Goal: Communication & Community: Answer question/provide support

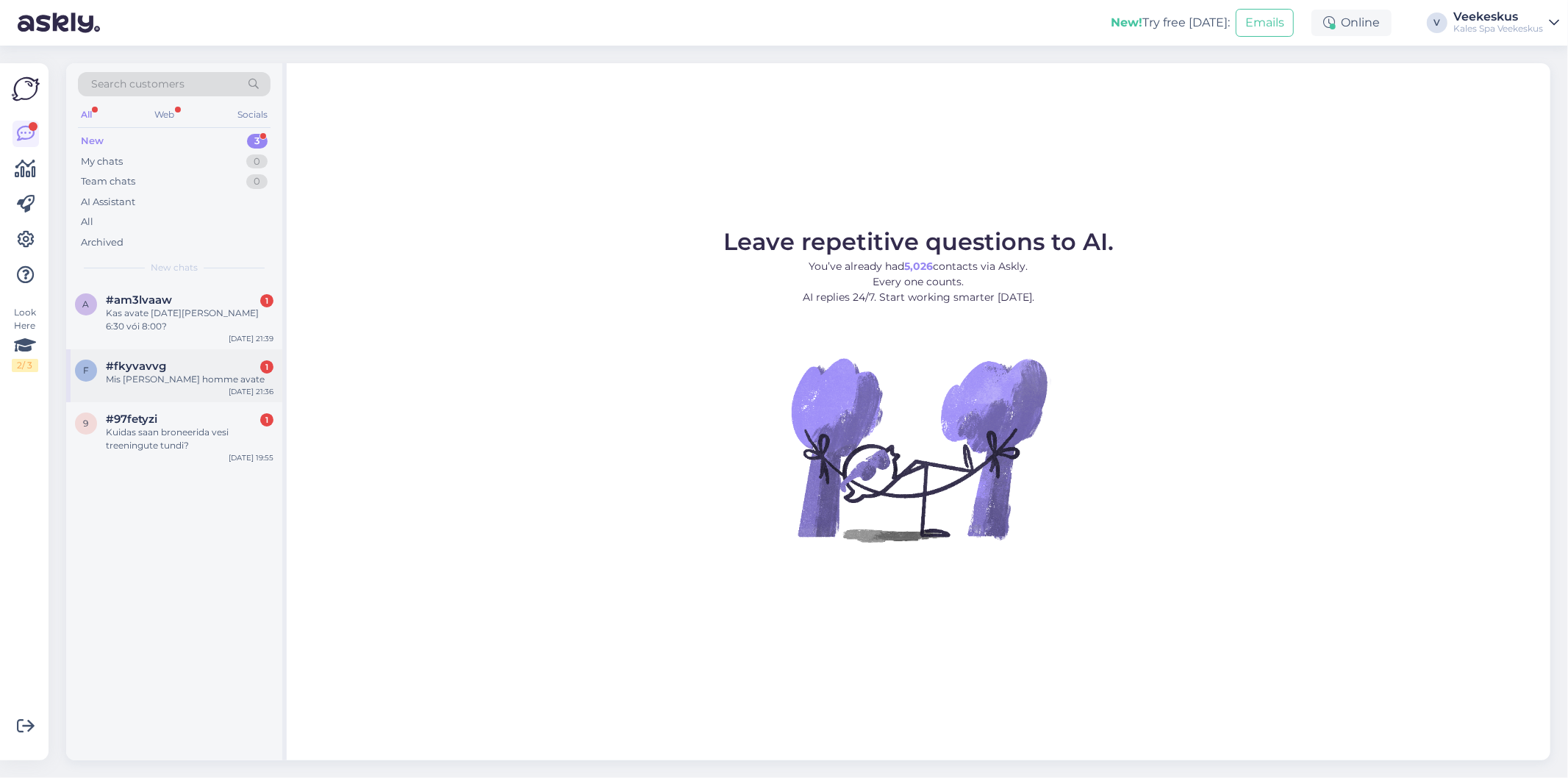
click at [171, 373] on div "Mis [PERSON_NAME] homme avate" at bounding box center [190, 379] width 167 height 13
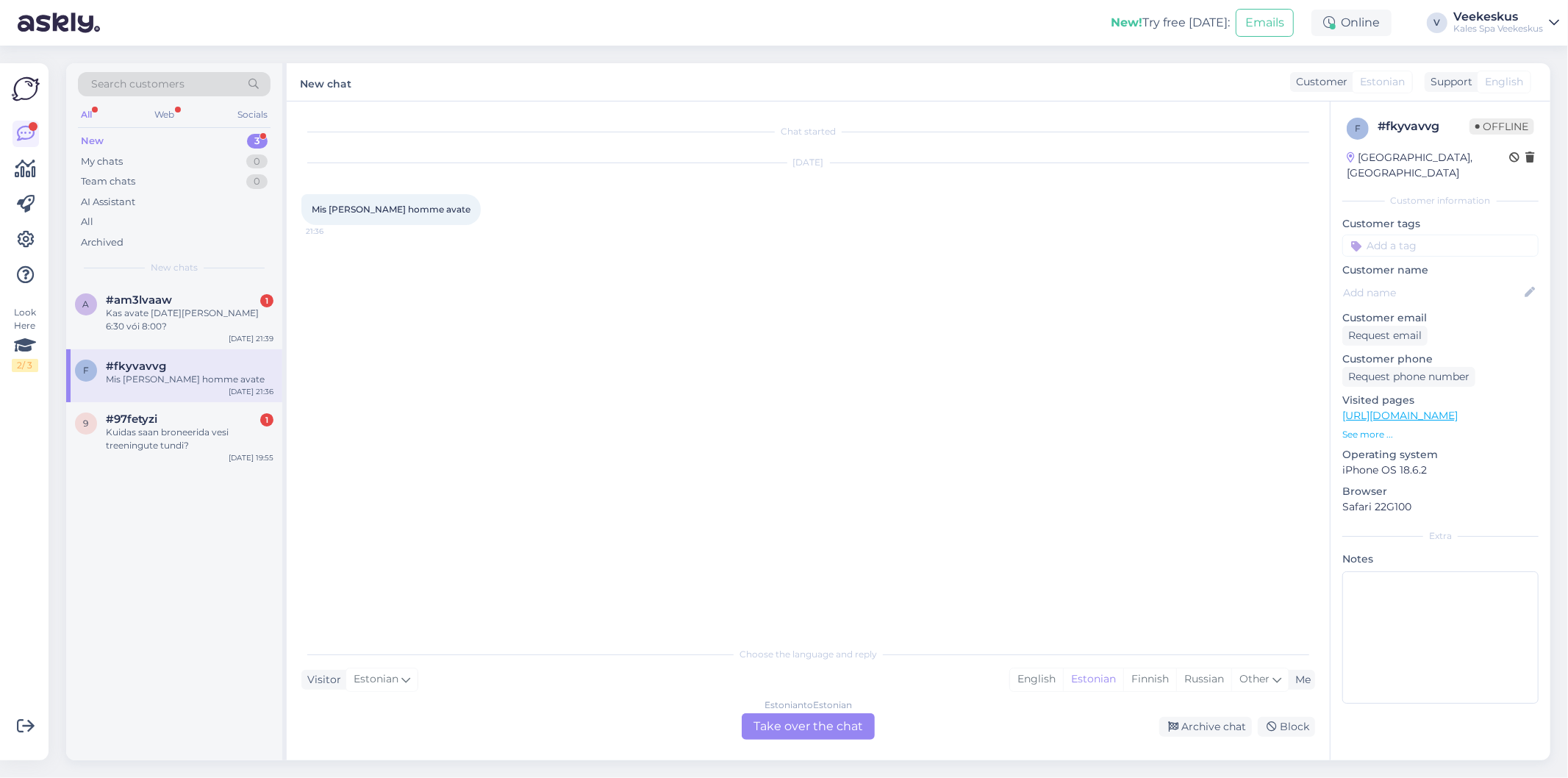
click at [727, 586] on div "Chat started [DATE] Mis [PERSON_NAME] homme avate 21:36" at bounding box center [814, 371] width 1027 height 509
click at [763, 716] on div "Estonian to Estonian Take over the chat" at bounding box center [809, 726] width 133 height 26
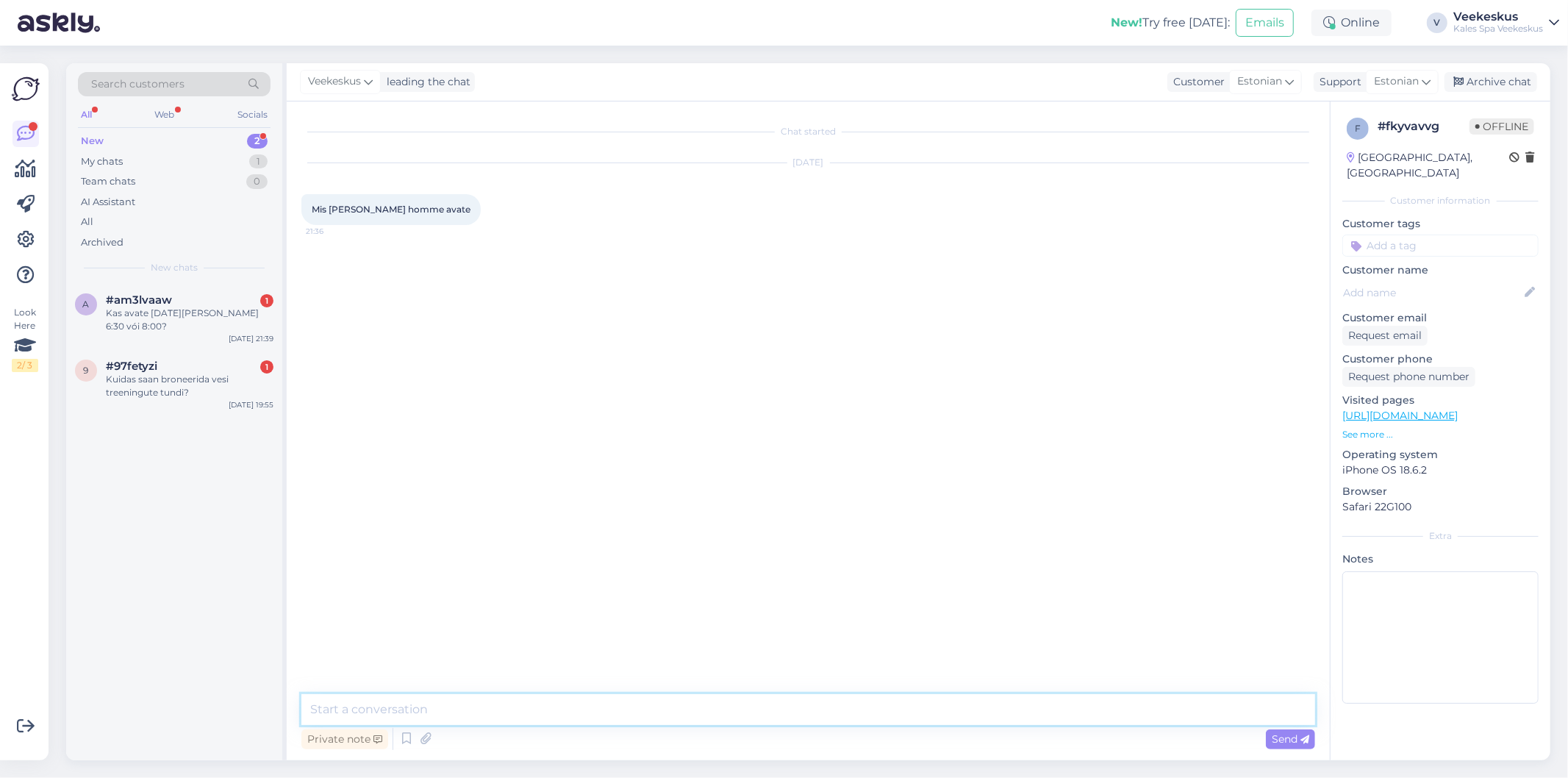
click at [537, 710] on textarea at bounding box center [808, 710] width 1014 height 31
type textarea "06:30"
click at [1470, 83] on div "Archive chat" at bounding box center [1491, 82] width 92 height 20
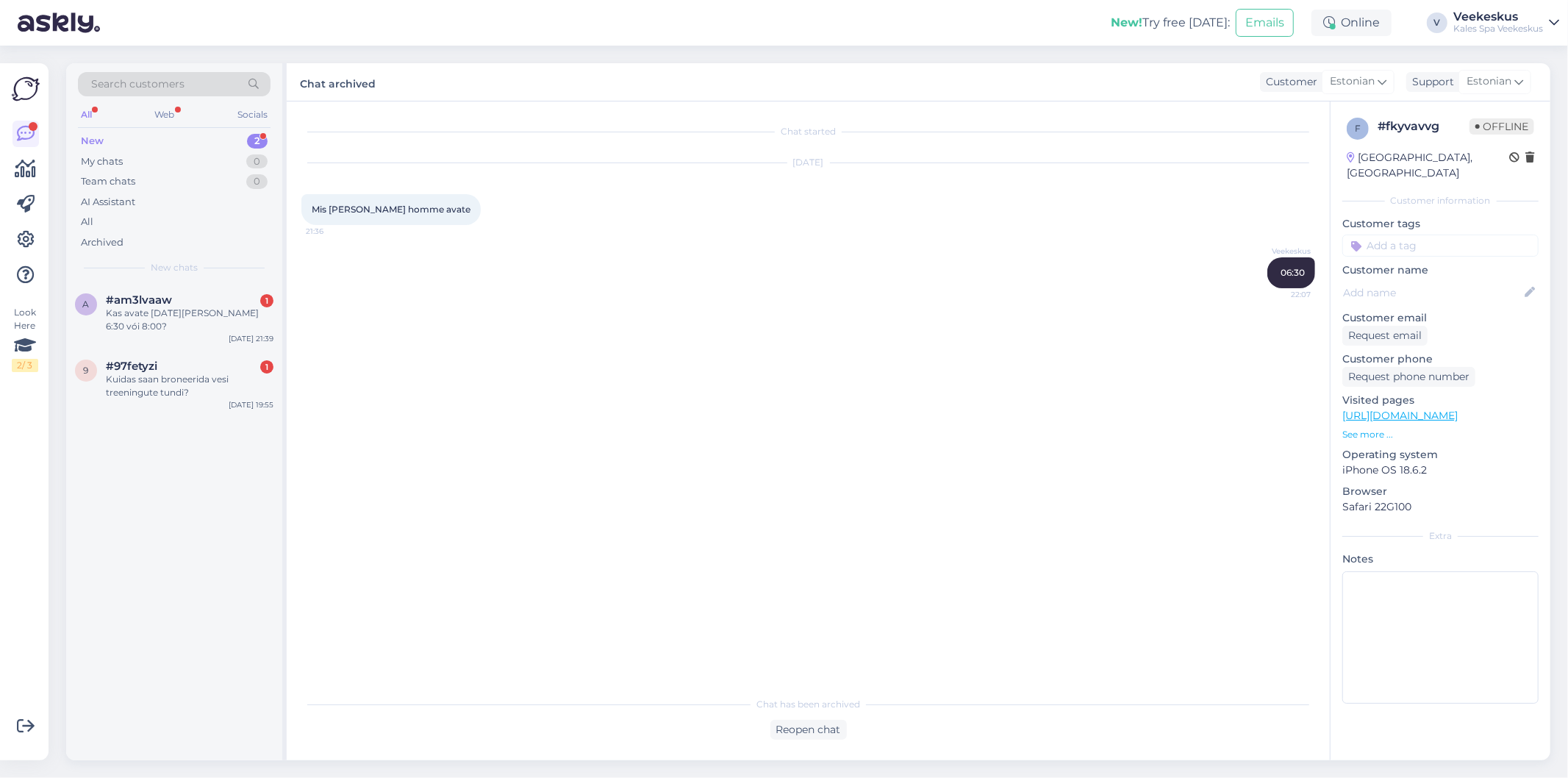
click at [755, 461] on div "Chat started [DATE] Mis [PERSON_NAME] homme avate 21:36 Veekeskus 06:30 22:07" at bounding box center [814, 396] width 1027 height 559
click at [167, 384] on div "Kuidas saan broneerida vesi treeningute tundi?" at bounding box center [190, 385] width 167 height 26
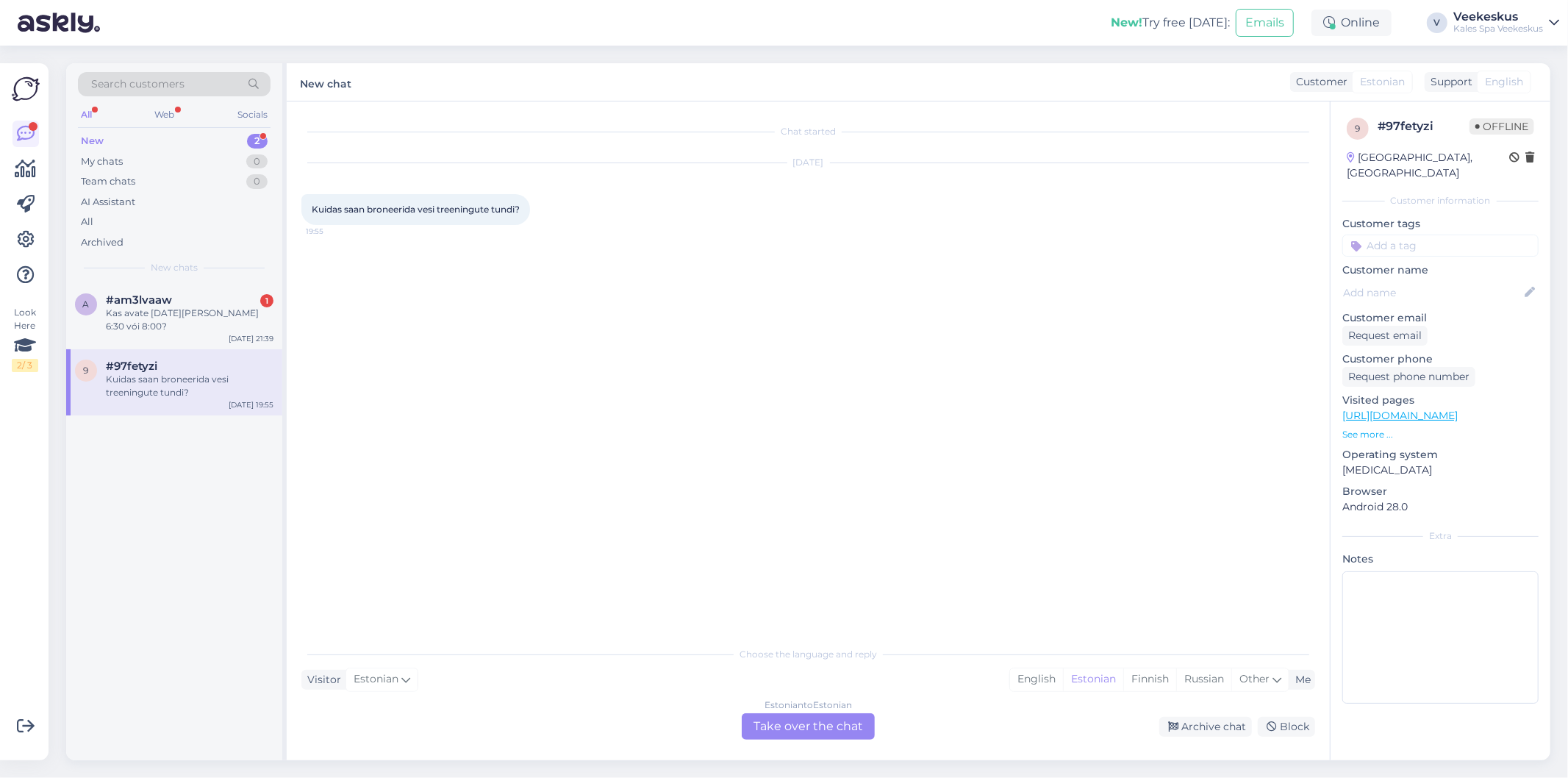
click at [782, 718] on div "Estonian to Estonian Take over the chat" at bounding box center [809, 726] width 133 height 26
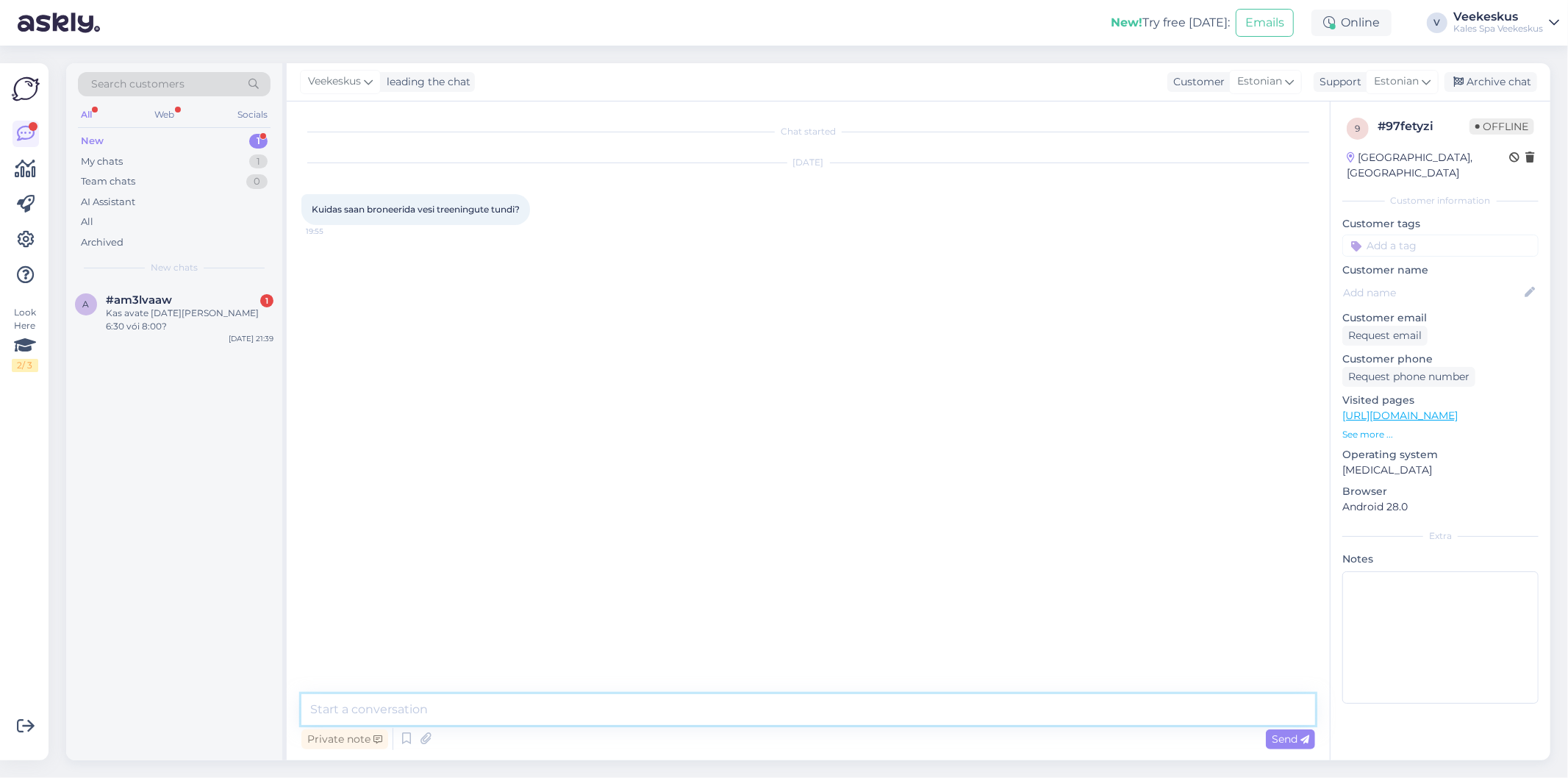
click at [699, 714] on textarea at bounding box center [808, 710] width 1014 height 31
type textarea "Tere! [PERSON_NAME] trenni broneerida soovite [PERSON_NAME] nimele?"
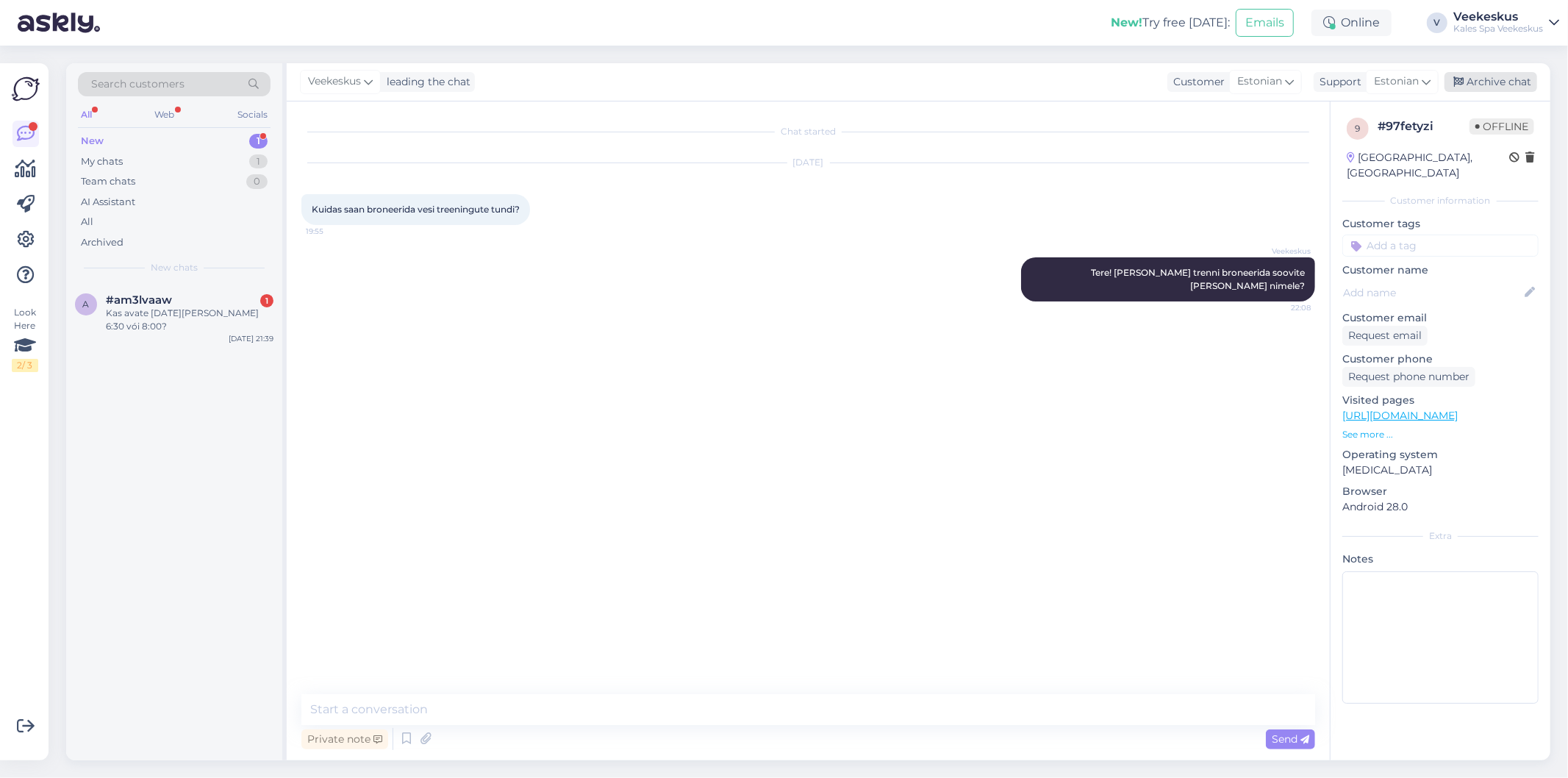
click at [1504, 83] on div "Archive chat" at bounding box center [1491, 82] width 92 height 20
click at [166, 310] on div "Kas avate [DATE][PERSON_NAME] 6:30 vói 8:00?" at bounding box center [190, 319] width 167 height 26
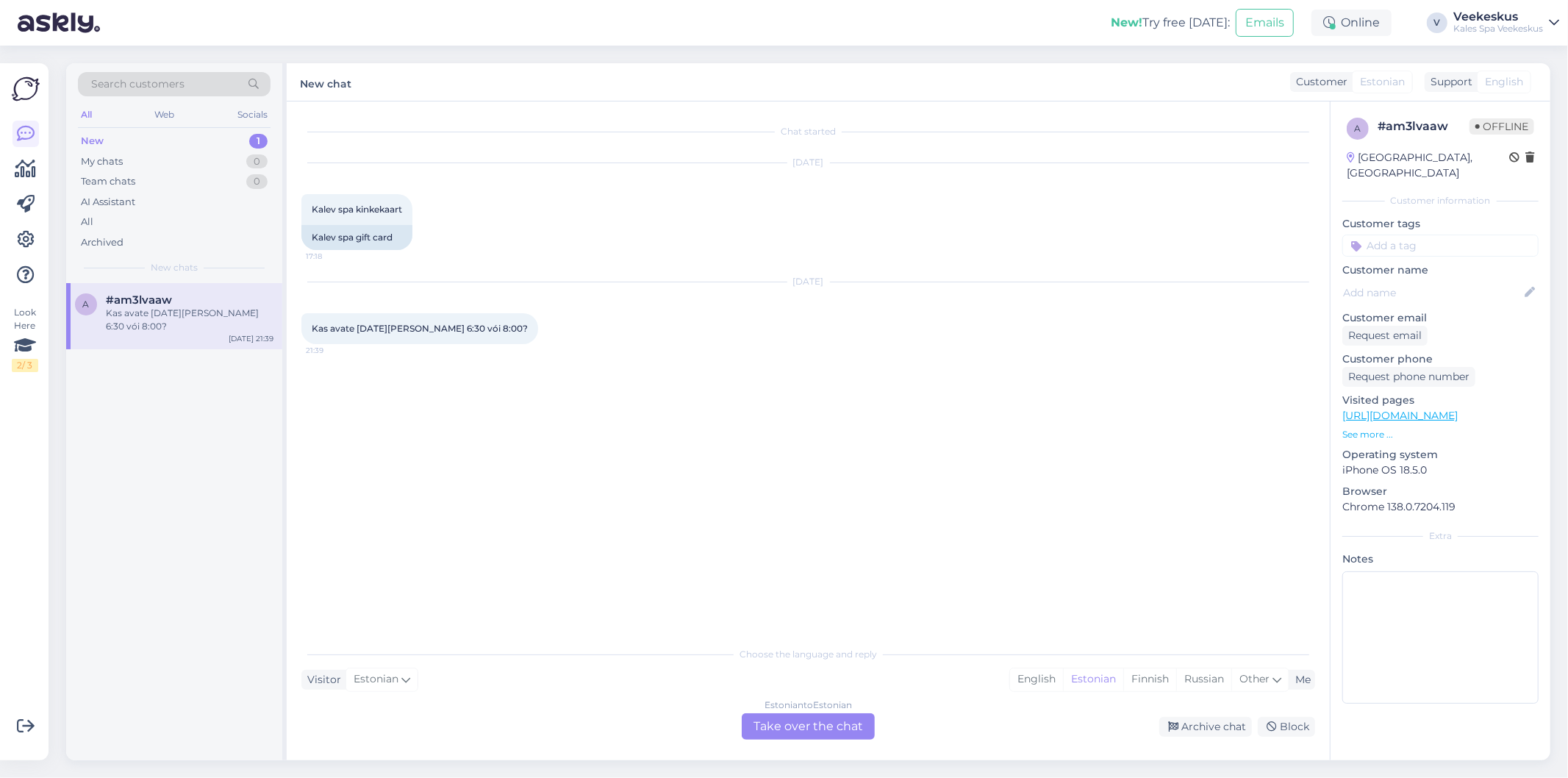
click at [810, 493] on div "Chat started [DATE] Kalev spa kinkekaart 17:18 Kalev spa gift card [DATE] Kas a…" at bounding box center [814, 371] width 1027 height 509
click at [781, 712] on div "Estonian to Estonian" at bounding box center [808, 706] width 88 height 13
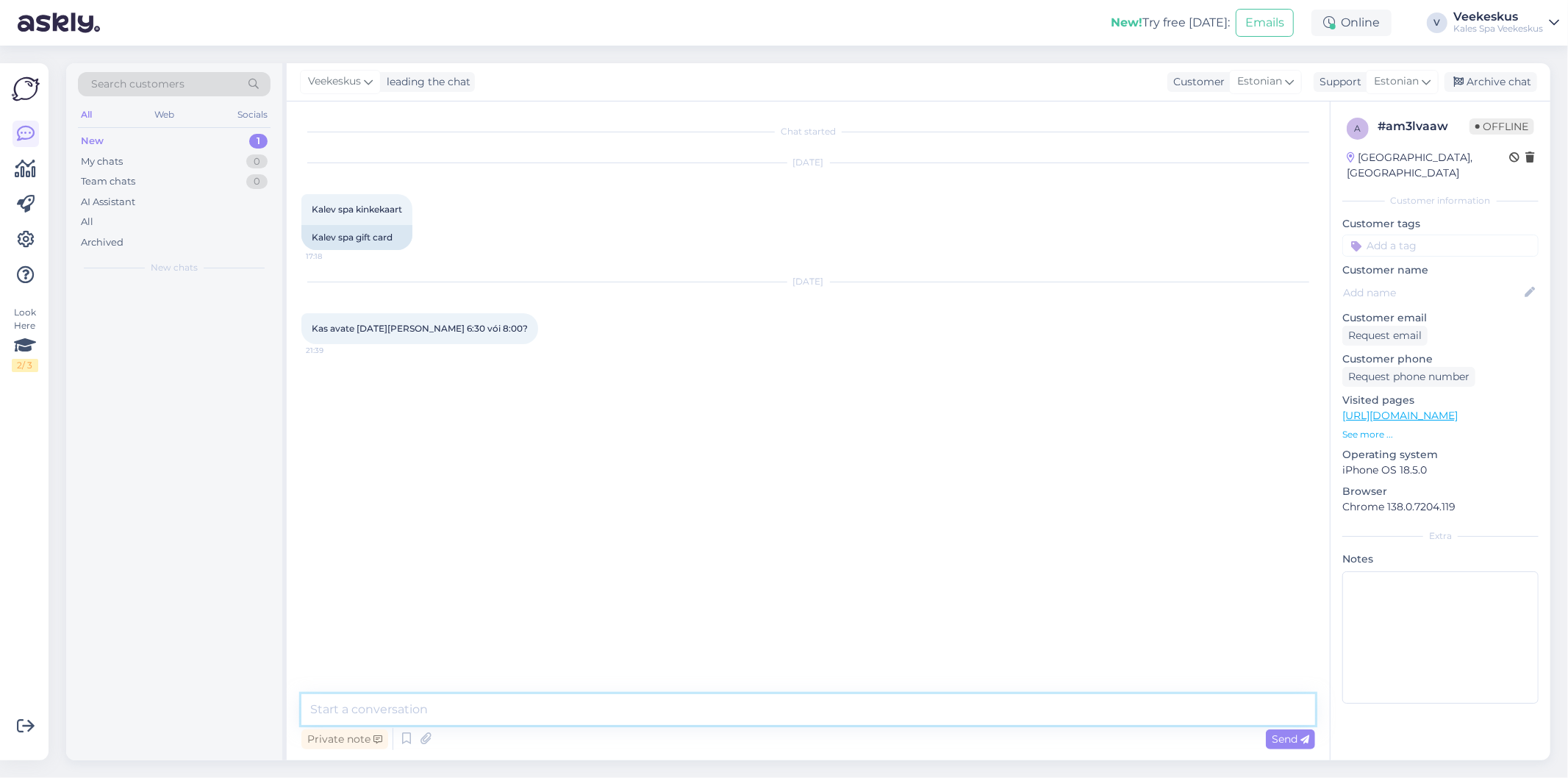
click at [781, 712] on textarea at bounding box center [808, 710] width 1014 height 31
type textarea "06:30"
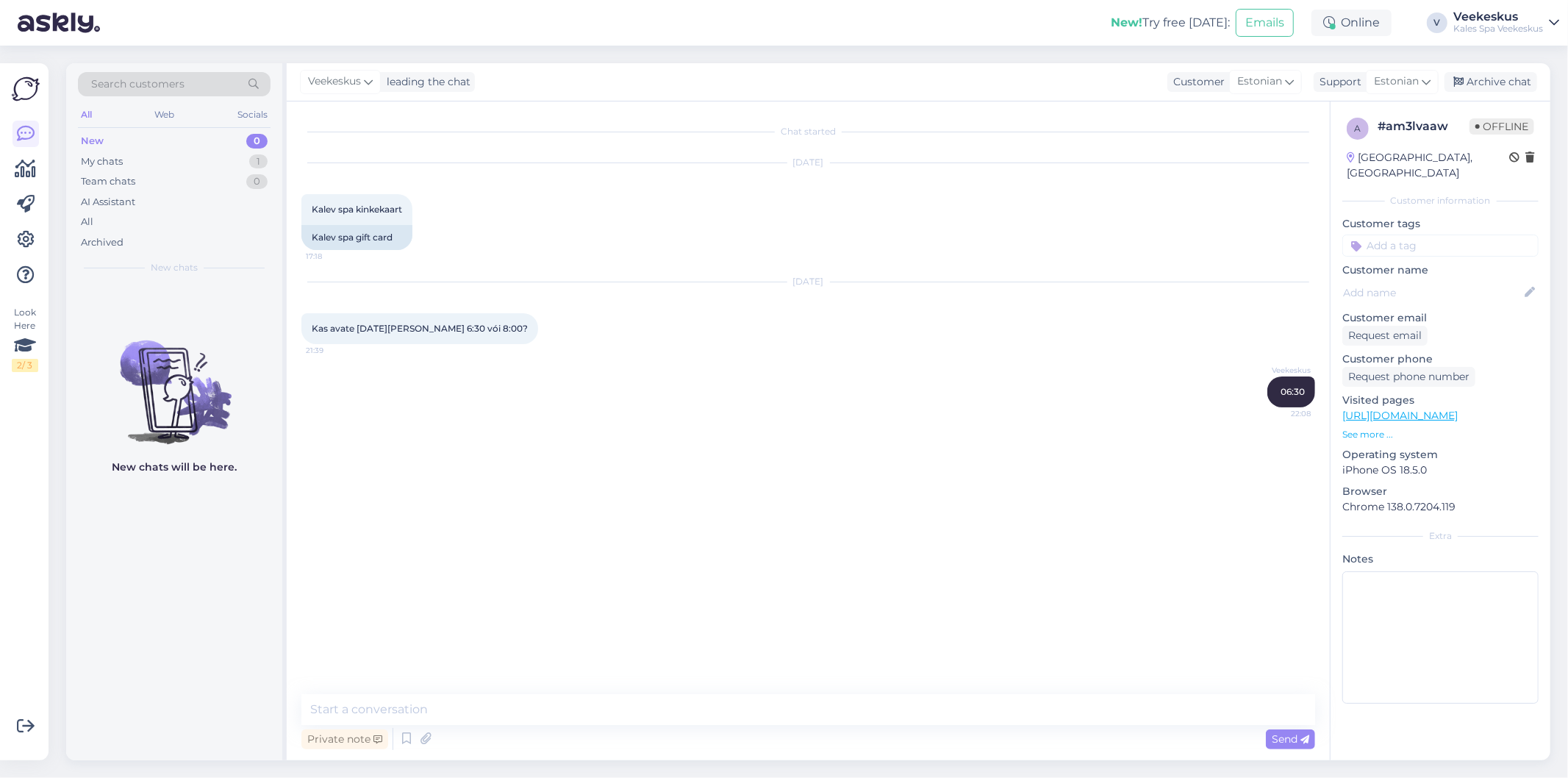
click at [778, 594] on div "Chat started [DATE] Kalev spa kinkekaart 17:18 Kalev spa gift card [DATE] Kas a…" at bounding box center [814, 399] width 1027 height 565
click at [1110, 182] on div "[DATE] Kalev spa kinkekaart 17:18 Kalev spa gift card" at bounding box center [808, 207] width 1014 height 119
click at [1526, 83] on div "Archive chat" at bounding box center [1491, 82] width 92 height 20
click at [984, 304] on div "[DATE] Kas avate [DATE][PERSON_NAME] 6:30 vói 8:00? 21:39" at bounding box center [808, 313] width 1014 height 94
